Goal: Information Seeking & Learning: Find specific fact

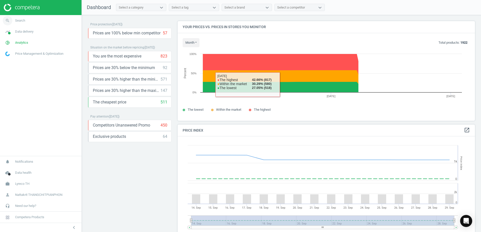
scroll to position [123, 301]
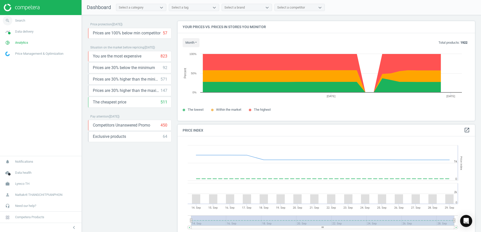
click at [42, 19] on link "search Search" at bounding box center [40, 20] width 81 height 11
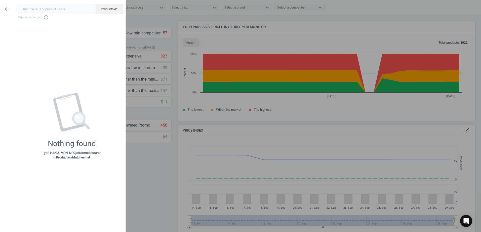
click at [34, 9] on input "text" at bounding box center [57, 9] width 78 height 10
type input "21443412"
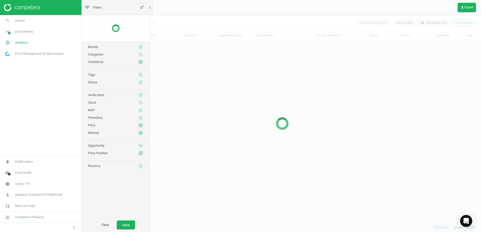
scroll to position [175, 394]
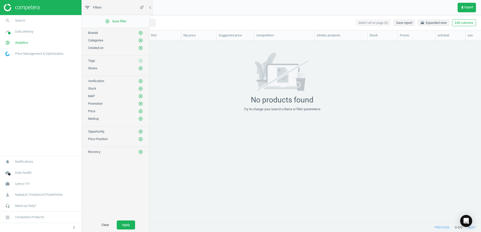
click at [182, 23] on div "21443412 clear Search Select all on page (0) Save report horizontal_split Expan…" at bounding box center [282, 22] width 398 height 15
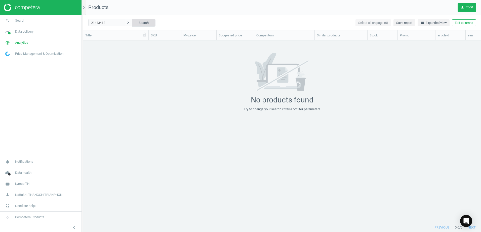
click at [142, 24] on button "Search" at bounding box center [144, 23] width 24 height 8
click at [128, 60] on div "No products found Try to change your search criteria or filter parameters" at bounding box center [282, 82] width 398 height 59
click at [132, 23] on button "Search" at bounding box center [144, 23] width 24 height 8
click at [18, 45] on link "pie_chart_outlined Analytics" at bounding box center [40, 42] width 81 height 11
click at [24, 30] on span "Data delivery" at bounding box center [24, 31] width 18 height 5
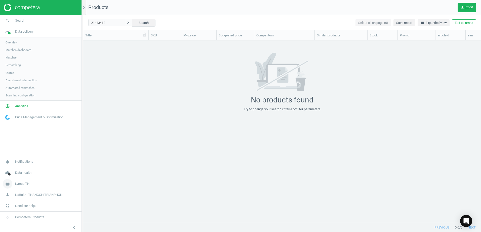
click at [40, 181] on link "work Lyreco TH" at bounding box center [40, 184] width 81 height 11
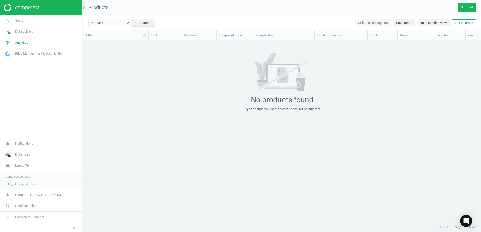
click at [32, 158] on link "cloud_done Data health" at bounding box center [40, 154] width 81 height 11
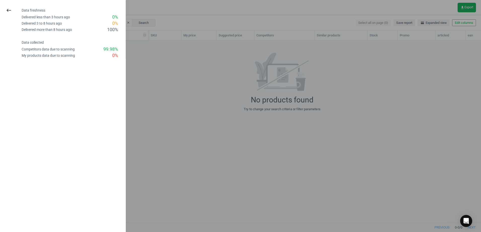
click at [3, 6] on div "keyboard_backspace" at bounding box center [9, 11] width 18 height 12
click at [8, 8] on icon "keyboard_backspace" at bounding box center [9, 10] width 6 height 6
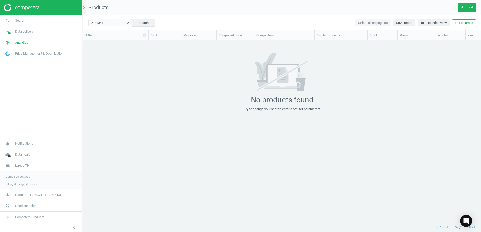
click at [32, 178] on link "Campaign settings" at bounding box center [40, 177] width 81 height 8
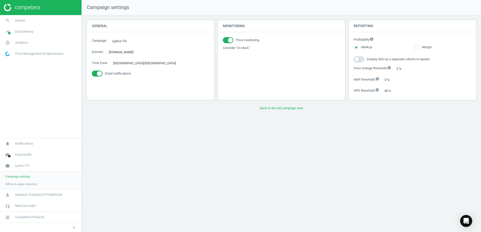
click at [32, 178] on link "Campaign settings" at bounding box center [40, 177] width 81 height 8
click at [36, 202] on link "headset_mic Need our help?" at bounding box center [40, 206] width 81 height 11
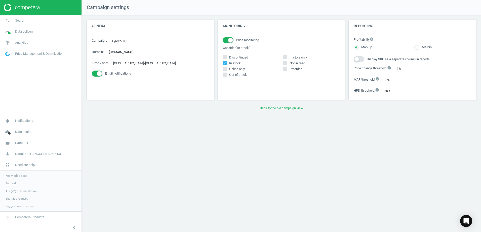
click at [36, 193] on link "API (v2) documentation" at bounding box center [40, 192] width 81 height 8
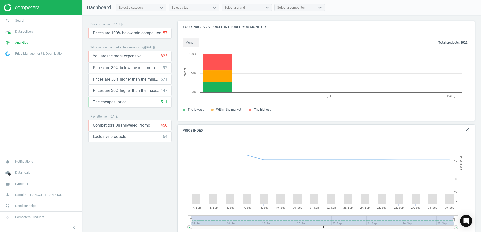
scroll to position [123, 301]
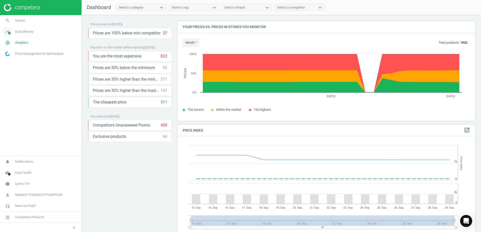
click at [24, 31] on span "Data delivery" at bounding box center [24, 31] width 18 height 5
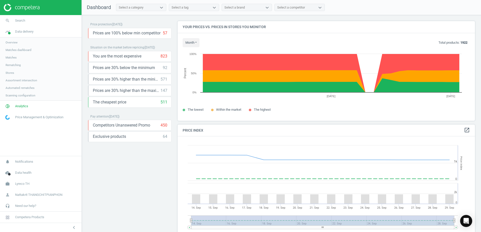
click at [23, 74] on link "Stores" at bounding box center [40, 73] width 81 height 8
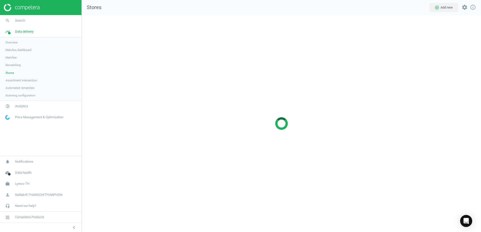
scroll to position [225, 407]
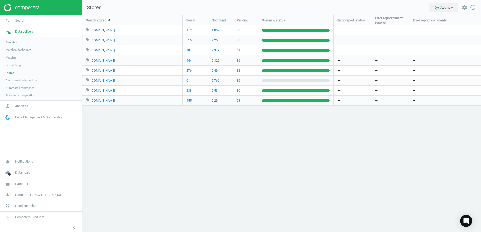
click at [32, 88] on span "Automated rematches" at bounding box center [20, 88] width 29 height 4
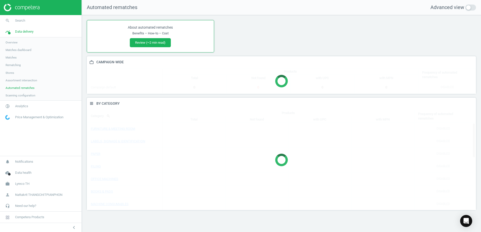
scroll to position [120, 397]
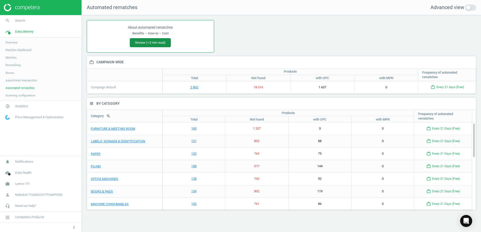
click at [152, 42] on button "Review (~2 min read)" at bounding box center [150, 42] width 41 height 9
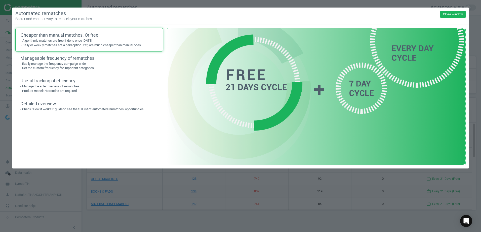
click at [94, 67] on p "- Easily manage the frequency campaign-wide - Set the custom frequency for impo…" at bounding box center [89, 66] width 138 height 9
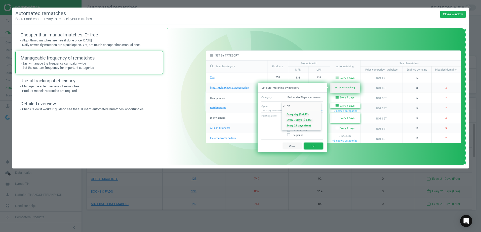
click at [98, 93] on p "- Manage the effectiveness of rematches - Product models/barcodes are required" at bounding box center [89, 88] width 138 height 9
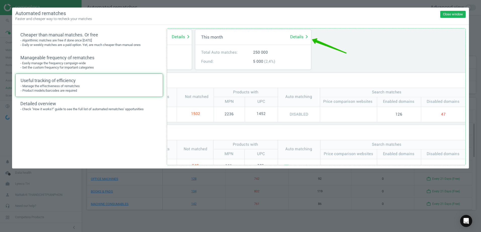
click at [97, 110] on p "- Check "How it works?" guide to see the full list of automated rematches' oppo…" at bounding box center [89, 109] width 138 height 5
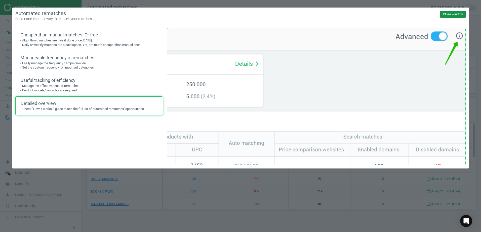
click at [455, 14] on button "Close window" at bounding box center [452, 14] width 25 height 7
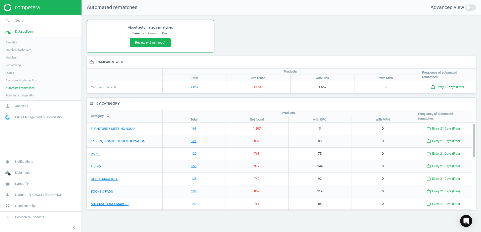
click at [467, 8] on span at bounding box center [470, 8] width 11 height 6
click at [0, 0] on input "checkbox" at bounding box center [0, 0] width 0 height 0
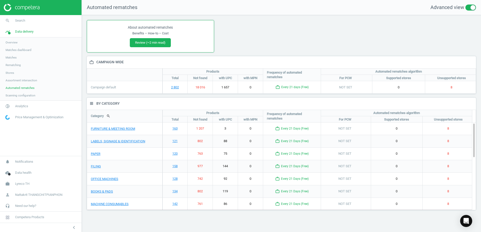
click at [467, 8] on span at bounding box center [470, 8] width 11 height 6
click at [0, 0] on input "checkbox" at bounding box center [0, 0] width 0 height 0
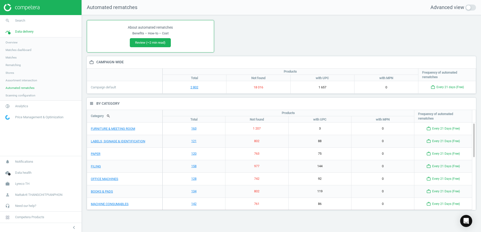
click at [29, 83] on link "Assortment intersection" at bounding box center [40, 81] width 81 height 8
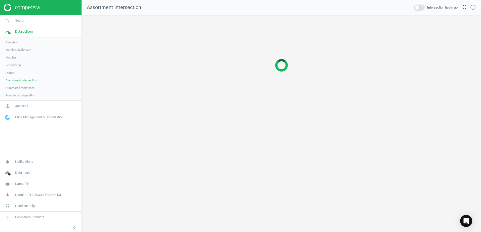
click at [37, 75] on link "Stores" at bounding box center [40, 73] width 81 height 8
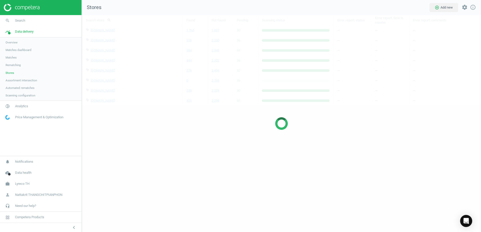
scroll to position [225, 407]
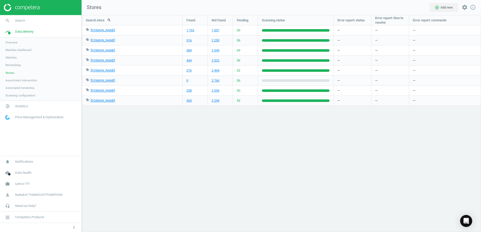
click at [210, 186] on div "Search store search Found Not found Pending Scanning status Error report: statu…" at bounding box center [281, 123] width 399 height 217
click at [208, 131] on div "Search store search Found Not found Pending Scanning status Error report: statu…" at bounding box center [281, 123] width 399 height 217
click at [35, 21] on link "search Search" at bounding box center [40, 20] width 81 height 11
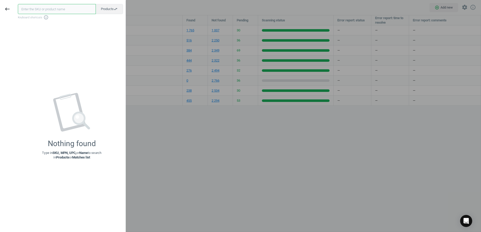
paste input "2124774"
type input "2124774"
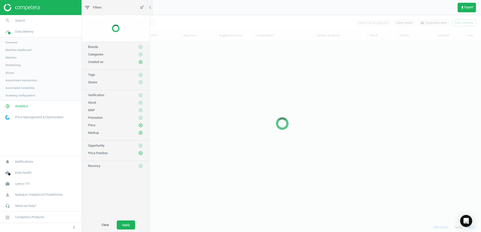
scroll to position [175, 394]
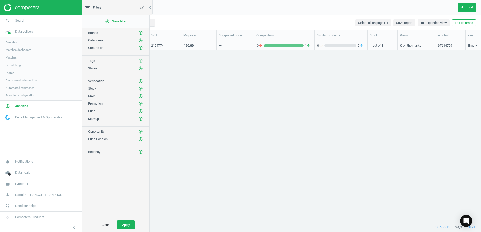
click at [225, 46] on div "—" at bounding box center [235, 45] width 32 height 9
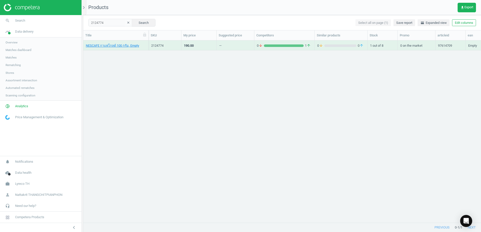
click at [226, 82] on div "NESCAFE กาแฟโกลด์ 100 กรัม, Empty 2124774 190.00 — 0 arrow_downward 1 arrow_upw…" at bounding box center [282, 129] width 398 height 179
click at [470, 45] on div "Empty" at bounding box center [472, 46] width 9 height 6
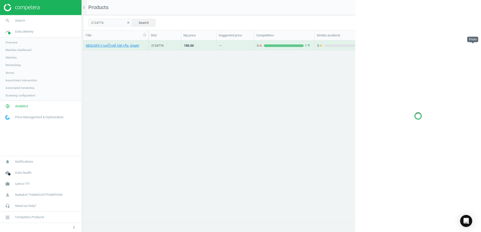
click at [470, 45] on div at bounding box center [418, 116] width 126 height 232
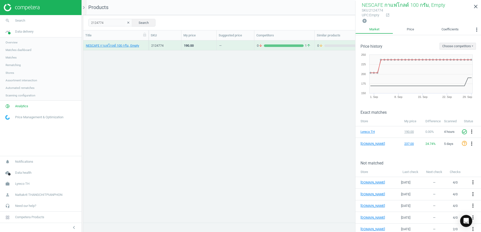
click at [256, 110] on div "NESCAFE กาแฟโกลด์ 100 กรัม, Empty 2124774 190.00 — 0 arrow_downward 1 arrow_upw…" at bounding box center [282, 129] width 398 height 179
click at [473, 7] on icon "close" at bounding box center [475, 7] width 6 height 6
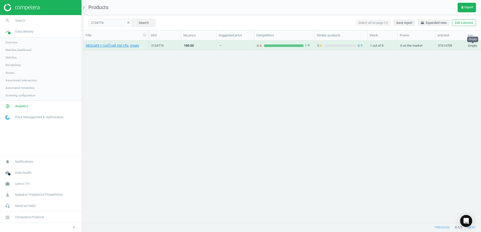
click at [471, 46] on div "Empty" at bounding box center [472, 46] width 9 height 6
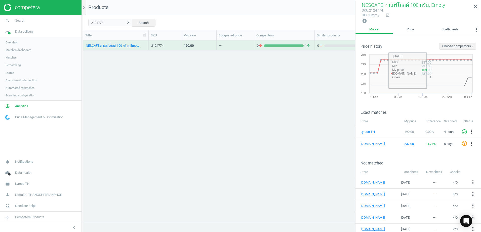
click at [399, 41] on div "Price history Choose competitors [DOMAIN_NAME]" at bounding box center [417, 42] width 125 height 15
click at [223, 90] on div "NESCAFE กาแฟโกลด์ 100 กรัม, Empty 2124774 190.00 — 0 arrow_downward 1 arrow_upw…" at bounding box center [282, 129] width 398 height 179
click at [475, 7] on icon "close" at bounding box center [475, 7] width 6 height 6
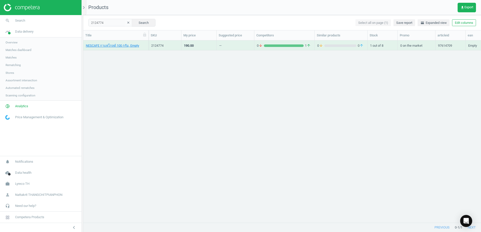
click at [124, 23] on button "clear" at bounding box center [128, 22] width 8 height 7
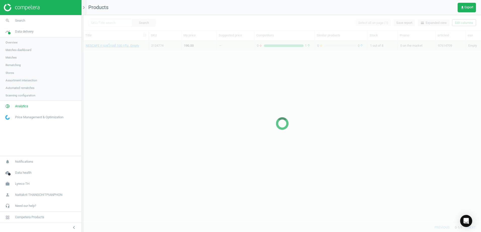
click at [116, 23] on div at bounding box center [282, 123] width 398 height 217
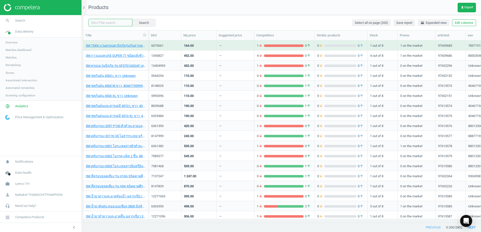
click at [116, 23] on input "text" at bounding box center [110, 23] width 44 height 8
paste input "15876314"
type input "15876314"
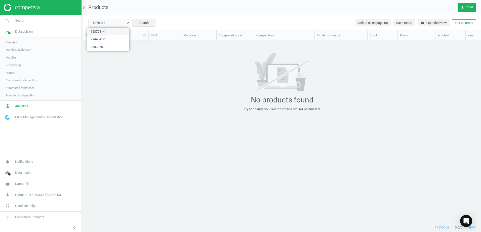
click at [107, 28] on span "15876314" at bounding box center [108, 32] width 42 height 8
click at [134, 25] on button "Search" at bounding box center [144, 23] width 24 height 8
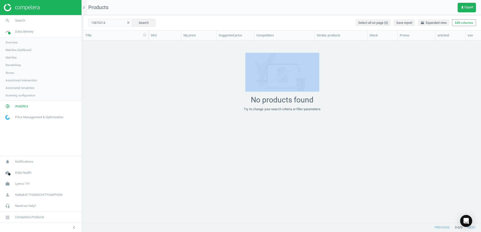
drag, startPoint x: 184, startPoint y: 68, endPoint x: 370, endPoint y: 149, distance: 202.4
click at [369, 148] on div "15876314 clear Search Select all on page (0) Save report horizontal_split Expan…" at bounding box center [282, 123] width 398 height 217
click at [370, 149] on div "grid" at bounding box center [282, 129] width 398 height 179
drag, startPoint x: 369, startPoint y: 118, endPoint x: 268, endPoint y: 99, distance: 103.0
click at [268, 99] on div "15876314 clear Search Select all on page (0) Save report horizontal_split Expan…" at bounding box center [282, 123] width 398 height 217
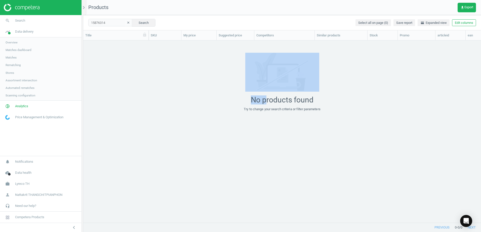
drag, startPoint x: 268, startPoint y: 99, endPoint x: 248, endPoint y: 94, distance: 20.6
click at [248, 94] on div "No products found Try to change your search criteria or filter parameters" at bounding box center [282, 82] width 77 height 59
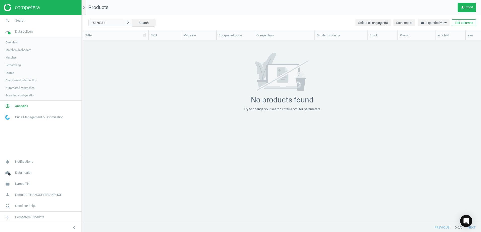
click at [203, 89] on div "No products found Try to change your search criteria or filter parameters" at bounding box center [282, 82] width 398 height 59
drag, startPoint x: 205, startPoint y: 89, endPoint x: 364, endPoint y: 98, distance: 158.5
click at [364, 98] on div "No products found Try to change your search criteria or filter parameters" at bounding box center [282, 82] width 398 height 59
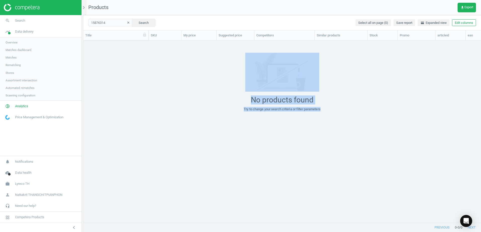
click at [366, 98] on div "No products found Try to change your search criteria or filter parameters" at bounding box center [282, 82] width 398 height 59
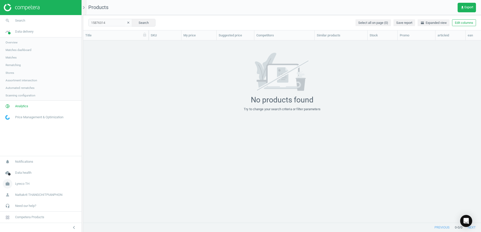
click at [24, 185] on span "Lyreco TH" at bounding box center [22, 184] width 14 height 5
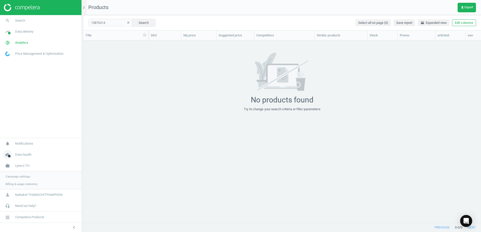
click at [24, 154] on span "Data health" at bounding box center [23, 155] width 16 height 5
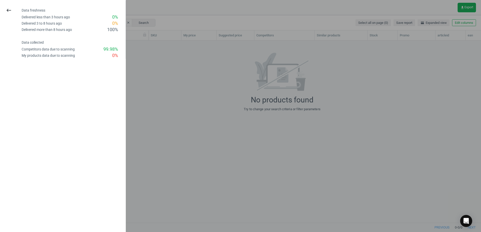
click at [145, 75] on div at bounding box center [240, 116] width 481 height 232
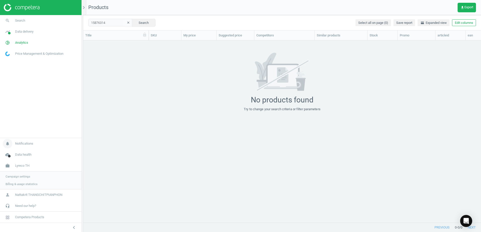
click at [24, 142] on span "Notifications" at bounding box center [24, 144] width 18 height 5
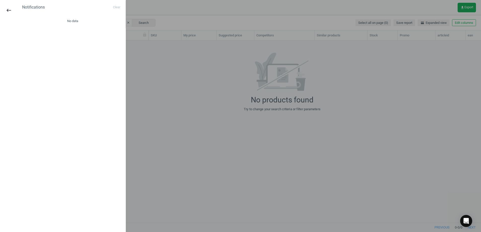
click at [192, 89] on div at bounding box center [240, 116] width 481 height 232
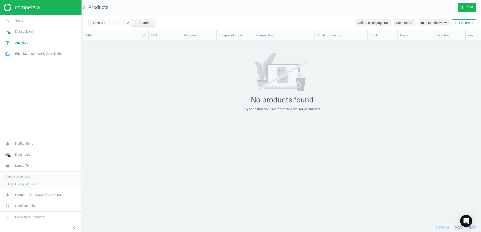
click at [39, 55] on span "Price Management & Optimization" at bounding box center [39, 54] width 48 height 5
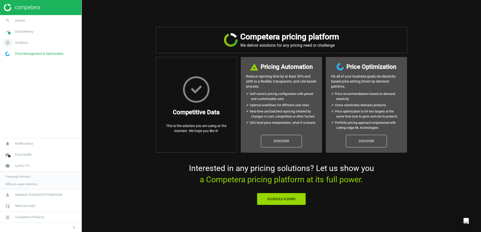
click at [33, 43] on link "pie_chart_outlined Analytics" at bounding box center [40, 42] width 81 height 11
click at [16, 62] on span "Products" at bounding box center [12, 61] width 12 height 4
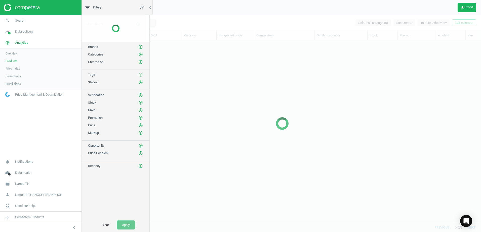
scroll to position [175, 394]
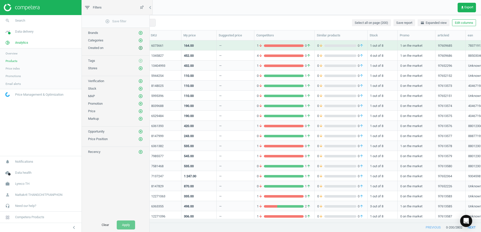
click at [141, 49] on icon "add_circle_outline" at bounding box center [140, 48] width 5 height 5
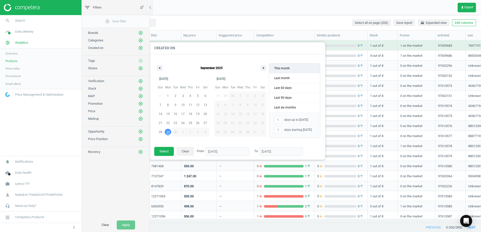
click at [292, 70] on span "This month" at bounding box center [294, 69] width 51 height 10
type input "29"
type input "-"
type input "[DATE]"
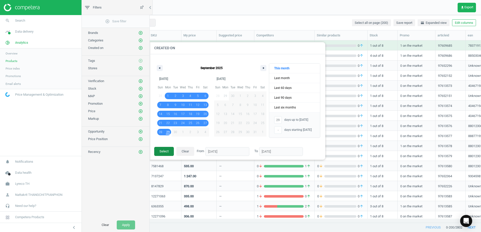
click at [165, 150] on button "Select" at bounding box center [164, 151] width 20 height 9
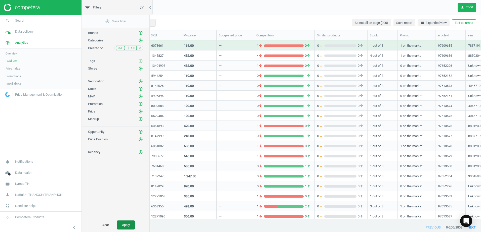
click at [125, 225] on button "Apply" at bounding box center [126, 225] width 18 height 9
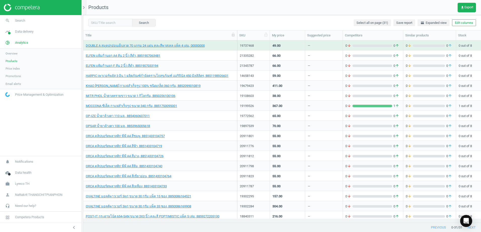
drag, startPoint x: 149, startPoint y: 37, endPoint x: 237, endPoint y: 34, distance: 88.5
click at [237, 34] on div at bounding box center [236, 35] width 5 height 10
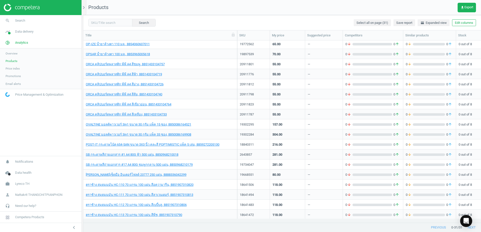
scroll to position [133, 0]
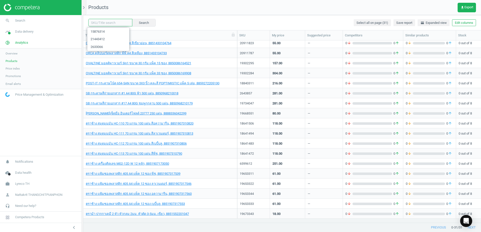
click at [109, 23] on input "text" at bounding box center [110, 23] width 44 height 8
paste input "12270993"
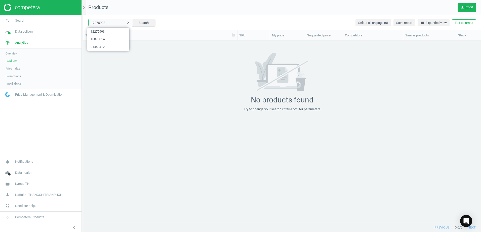
paste input ".270.993 เปรียบเทียบ"
drag, startPoint x: 106, startPoint y: 23, endPoint x: 315, endPoint y: 20, distance: 209.0
click at [315, 20] on div "12.270.993 เปรียบเทียบ clear Search Select all on page (0) Save report horizont…" at bounding box center [282, 22] width 398 height 15
click at [146, 23] on button "Search" at bounding box center [144, 23] width 24 height 8
drag, startPoint x: 118, startPoint y: 23, endPoint x: 45, endPoint y: 23, distance: 73.2
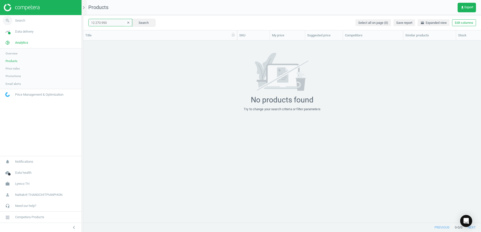
click at [63, 23] on section "search Search timeline Data delivery Overview Matches dashboard Matches Rematch…" at bounding box center [240, 116] width 481 height 232
type input "12270993"
click at [126, 23] on icon "clear" at bounding box center [128, 23] width 4 height 4
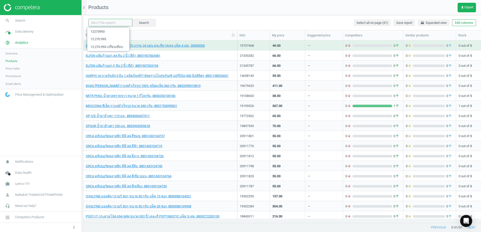
click at [101, 26] on input "text" at bounding box center [110, 23] width 44 height 8
click at [190, 16] on div "Search Select all on page (31) Save report horizontal_split Expanded view Edit …" at bounding box center [282, 22] width 398 height 15
click at [85, 8] on icon "chevron_right" at bounding box center [84, 8] width 6 height 6
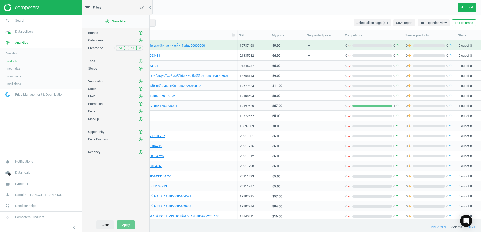
click at [105, 228] on button "Clear" at bounding box center [105, 225] width 18 height 9
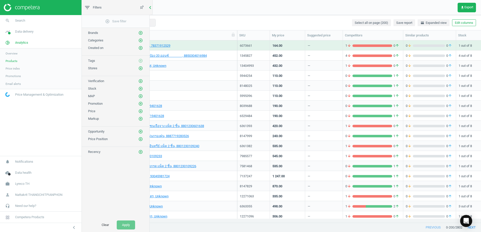
click at [149, 5] on icon "chevron_left" at bounding box center [150, 8] width 6 height 6
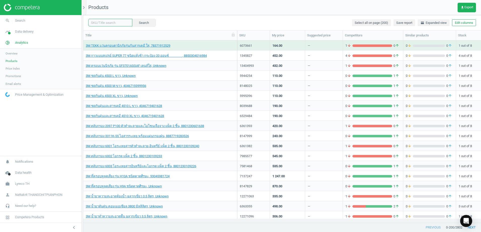
click at [101, 22] on input "text" at bounding box center [110, 23] width 44 height 8
type input "12270993"
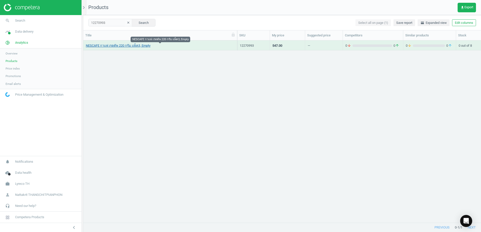
click at [128, 47] on link "NESCAFE กาแฟ เรดคัพ 220 กรัม แพ็ค3, Empty" at bounding box center [118, 45] width 65 height 5
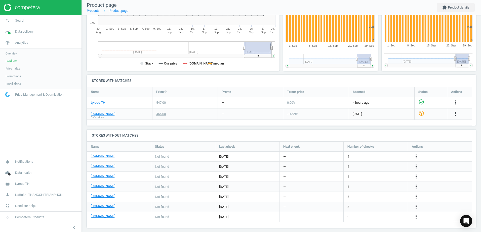
scroll to position [115, 0]
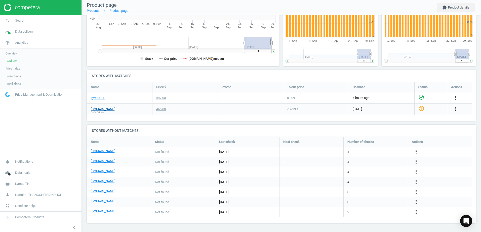
click at [98, 110] on link "[DOMAIN_NAME]" at bounding box center [103, 109] width 24 height 5
click at [452, 107] on div "more_vert" at bounding box center [456, 109] width 10 height 7
click at [454, 108] on icon "more_vert" at bounding box center [455, 109] width 6 height 6
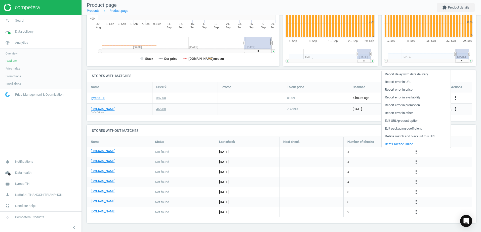
click at [419, 122] on link "Edit URL/product option" at bounding box center [415, 121] width 69 height 8
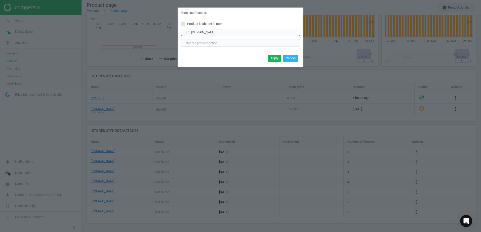
click at [269, 29] on input "[URL][DOMAIN_NAME]" at bounding box center [240, 33] width 119 height 8
paste input "[DOMAIN_NAME][URL]"
type input "[DOMAIN_NAME][URL]"
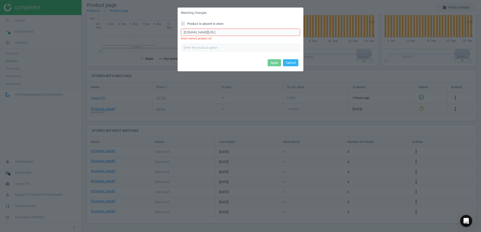
scroll to position [0, 0]
drag, startPoint x: 250, startPoint y: 34, endPoint x: 97, endPoint y: 31, distance: 153.7
click at [97, 31] on div "Matching Changes Product is absent in store [DOMAIN_NAME][URL] Enter correct pr…" at bounding box center [240, 116] width 481 height 232
click at [182, 32] on input "[DOMAIN_NAME][URL]" at bounding box center [240, 33] width 119 height 8
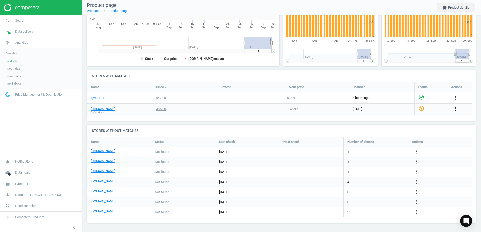
click at [455, 108] on icon "more_vert" at bounding box center [455, 109] width 6 height 6
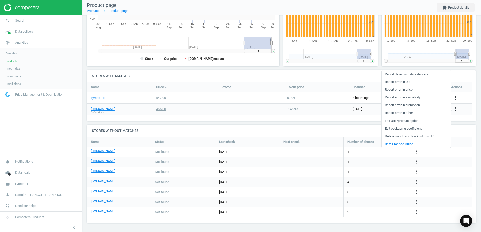
click at [415, 120] on link "Edit URL/product option" at bounding box center [415, 121] width 69 height 8
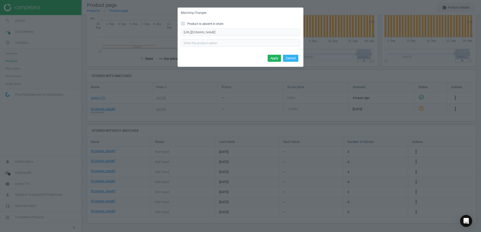
click at [253, 28] on div "Product is absent in store [URL][DOMAIN_NAME] Enter correct product url" at bounding box center [241, 35] width 126 height 35
click at [253, 32] on input "[URL][DOMAIN_NAME]" at bounding box center [240, 33] width 119 height 8
paste input "nescafe-%E0%B8%81%E0%B8%B2%E0%B9%81%E0%B8%9F%E0%B8%AA%E0%B8%B3%E0%B9%80%E0%B8%A…"
type input "[URL][DOMAIN_NAME]"
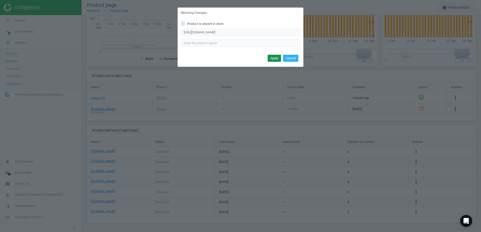
click at [276, 57] on button "Apply" at bounding box center [274, 58] width 13 height 7
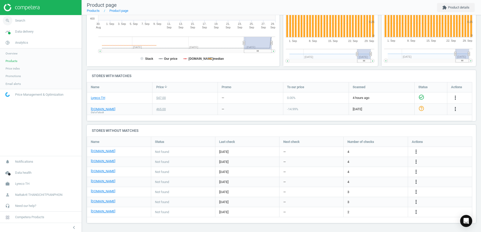
click at [38, 18] on link "search Search" at bounding box center [40, 20] width 81 height 11
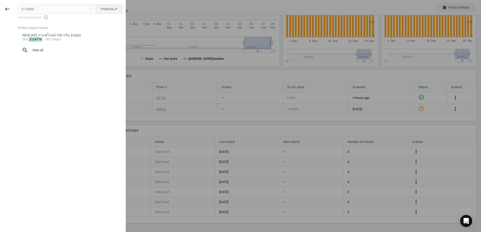
type input "2114529"
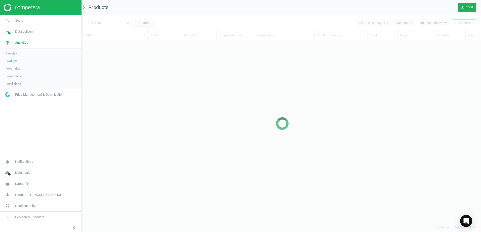
scroll to position [175, 394]
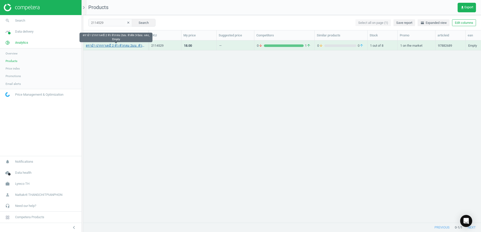
click at [121, 46] on link "ตราม้า ปากกาเคมี 2 หัว หัวกลม 2มม. หัวตัด 3-5มม. แดง, Empty" at bounding box center [116, 45] width 60 height 5
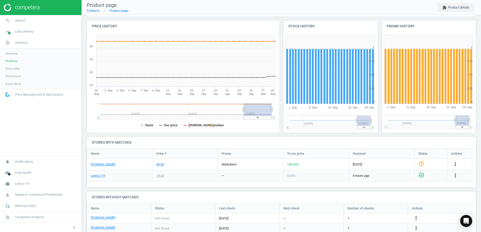
scroll to position [115, 0]
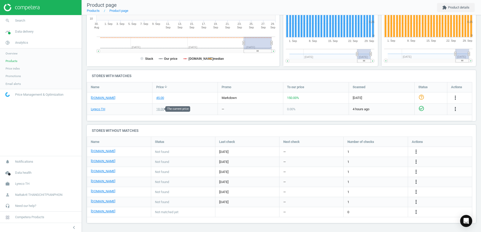
click at [160, 110] on div "18.00" at bounding box center [160, 109] width 8 height 5
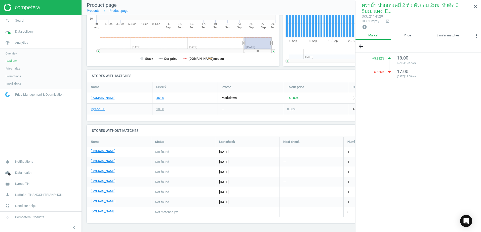
click at [151, 112] on div "Lyreco TH" at bounding box center [119, 109] width 65 height 11
click at [89, 109] on div "Lyreco TH" at bounding box center [119, 109] width 65 height 11
click at [100, 111] on link "Lyreco TH" at bounding box center [98, 109] width 14 height 5
click at [174, 97] on div "45.00" at bounding box center [184, 98] width 65 height 11
click at [100, 100] on div "[DOMAIN_NAME]" at bounding box center [119, 98] width 65 height 11
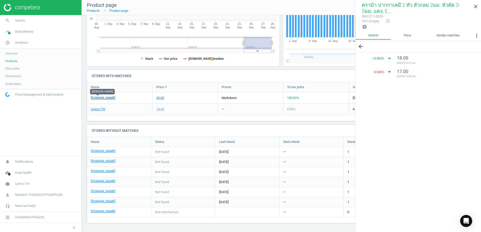
click at [100, 98] on link "[DOMAIN_NAME]" at bounding box center [103, 98] width 24 height 5
click at [351, 102] on div "[DATE]" at bounding box center [381, 98] width 65 height 11
click at [478, 5] on icon "close" at bounding box center [475, 7] width 6 height 6
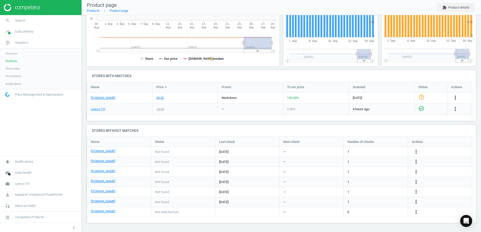
click at [455, 98] on icon "more_vert" at bounding box center [455, 98] width 6 height 6
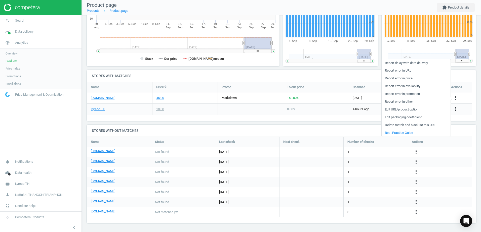
click at [428, 118] on link "Edit packaging coefficient" at bounding box center [415, 118] width 69 height 8
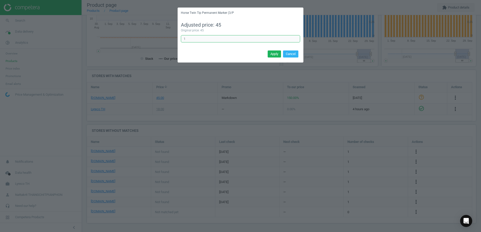
click at [237, 39] on input "1" at bounding box center [240, 39] width 119 height 8
type input "0.3"
click at [266, 53] on div "Apply Cancel" at bounding box center [241, 56] width 126 height 14
click at [270, 53] on button "Apply" at bounding box center [274, 54] width 13 height 7
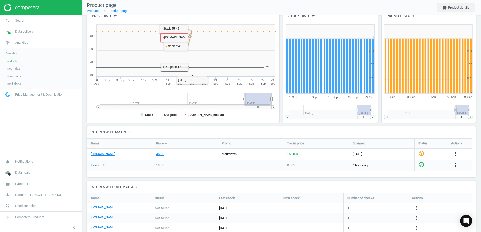
scroll to position [0, 0]
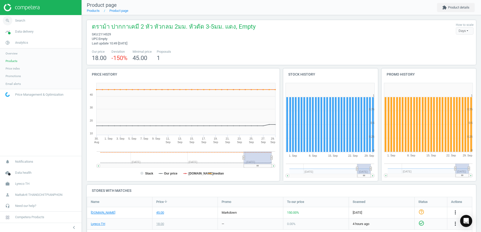
click at [35, 23] on link "search Search" at bounding box center [40, 20] width 81 height 11
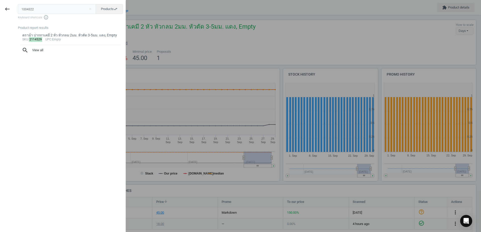
type input "1004322"
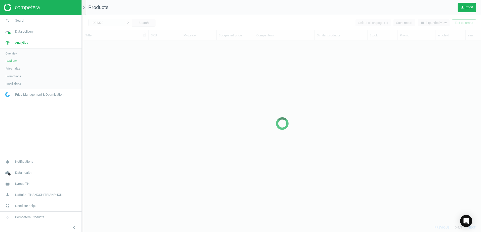
scroll to position [175, 394]
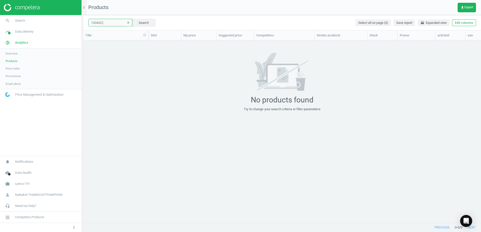
click at [114, 24] on input "1004322" at bounding box center [110, 23] width 44 height 8
paste input "83821"
type input "183821"
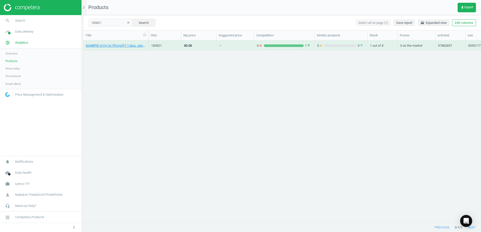
click at [215, 46] on div "30.00" at bounding box center [198, 45] width 35 height 10
click at [275, 43] on div "0 arrow_downward 1 arrow_upward" at bounding box center [284, 45] width 55 height 9
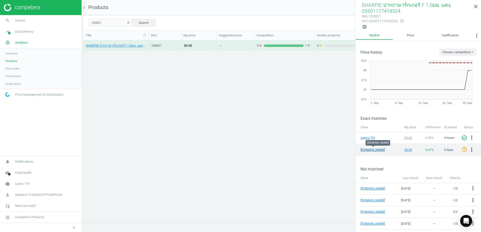
click at [373, 151] on link "[DOMAIN_NAME]" at bounding box center [372, 150] width 25 height 5
